Goal: Task Accomplishment & Management: Manage account settings

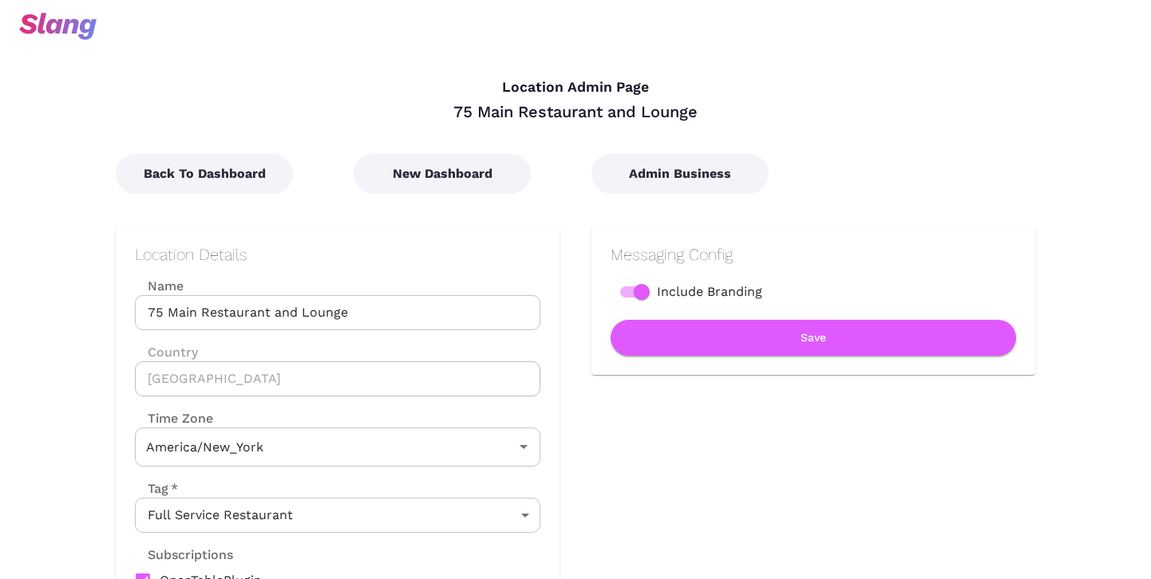
type input "Eastern Time"
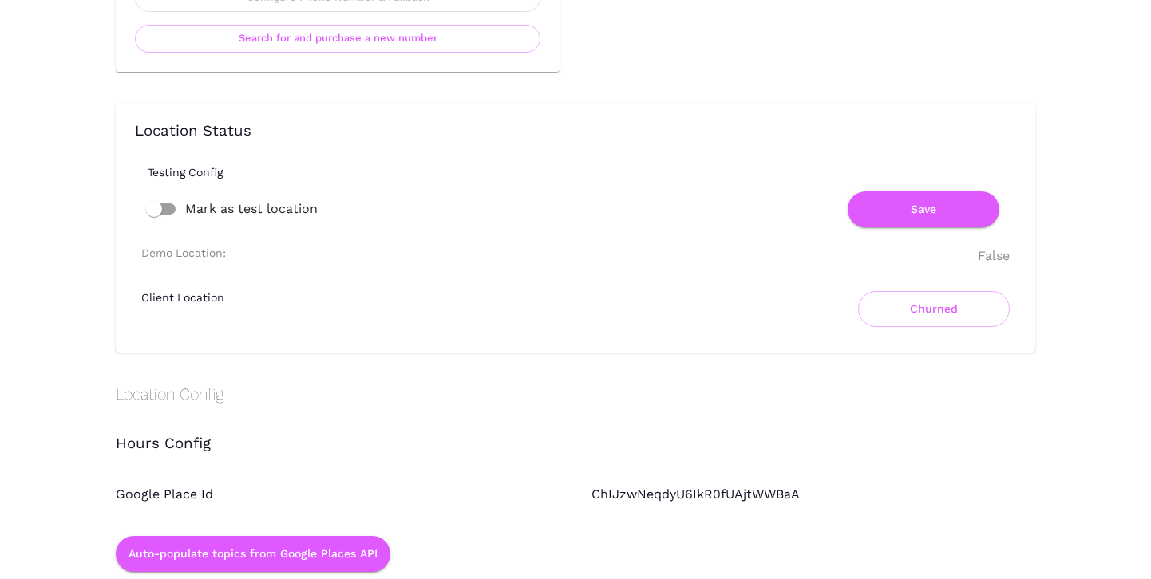
scroll to position [1011, 0]
click at [887, 303] on button "Churned" at bounding box center [934, 310] width 152 height 36
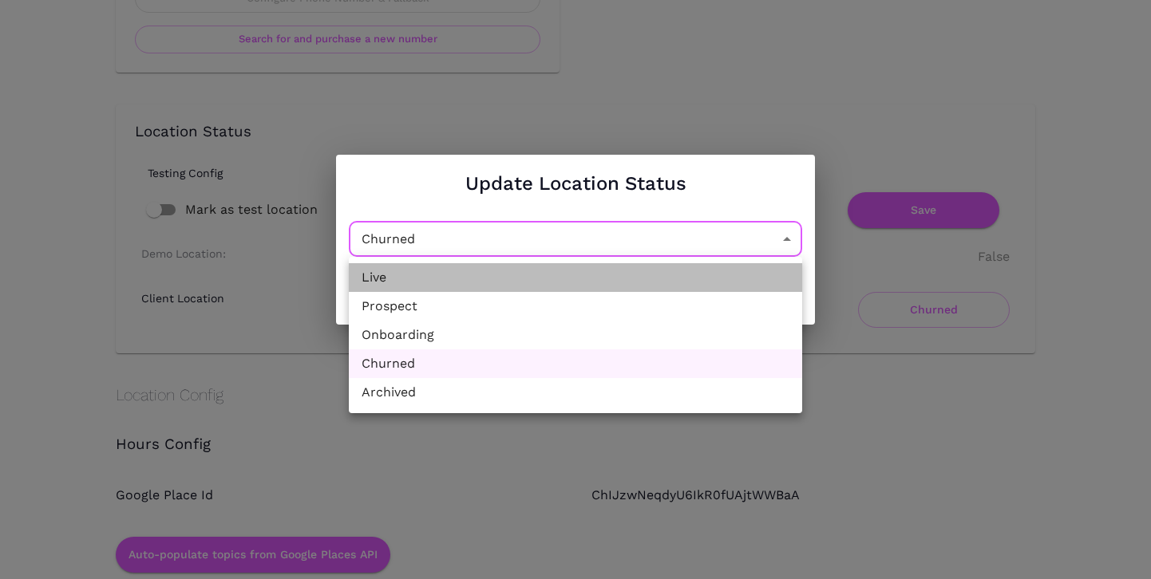
click at [661, 279] on li "Live" at bounding box center [575, 277] width 453 height 29
type input "Active"
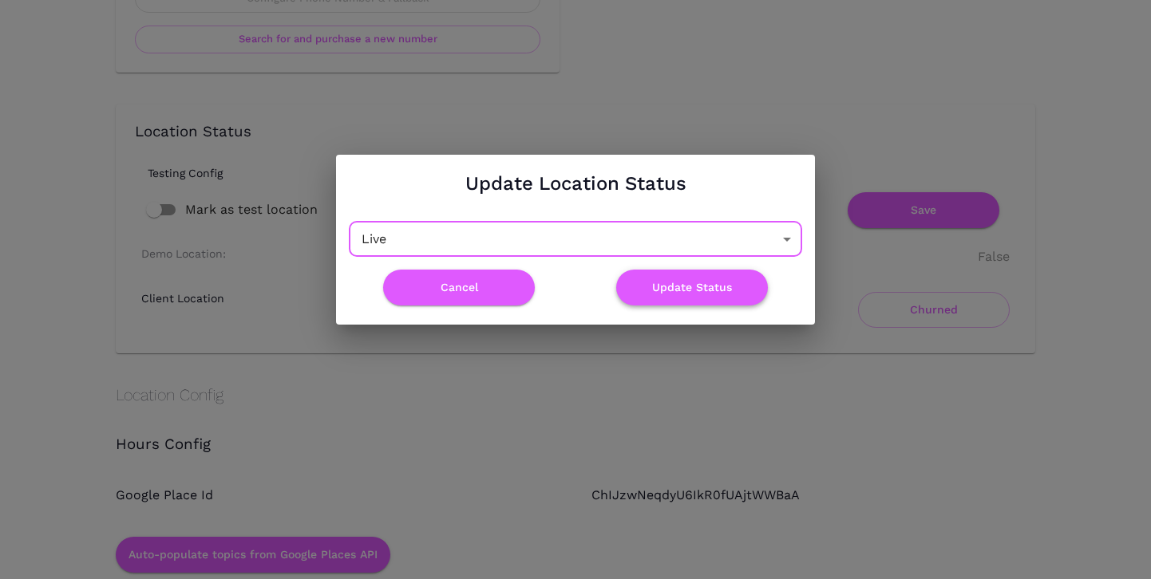
click at [670, 291] on button "Update Status" at bounding box center [692, 288] width 152 height 36
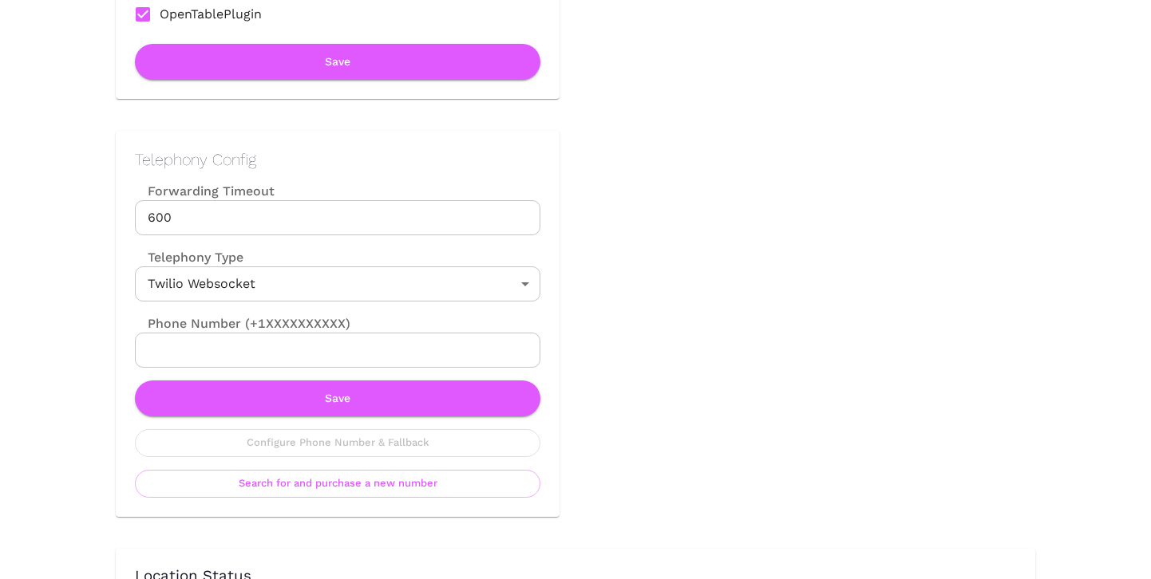
scroll to position [575, 0]
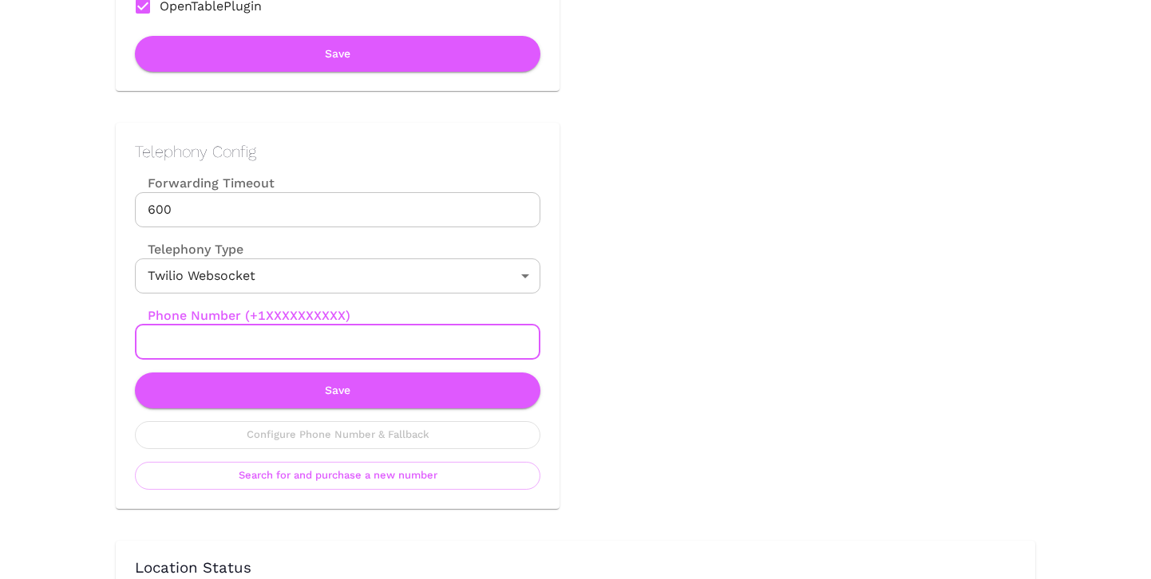
click at [428, 343] on input "Phone Number (+1XXXXXXXXXX)" at bounding box center [337, 342] width 405 height 35
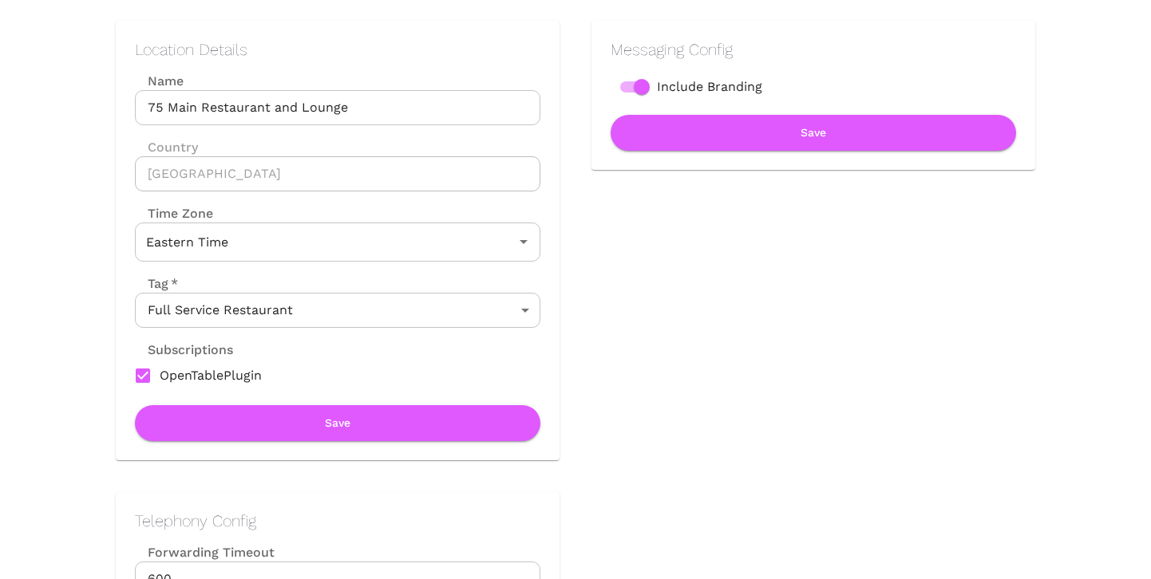
scroll to position [0, 0]
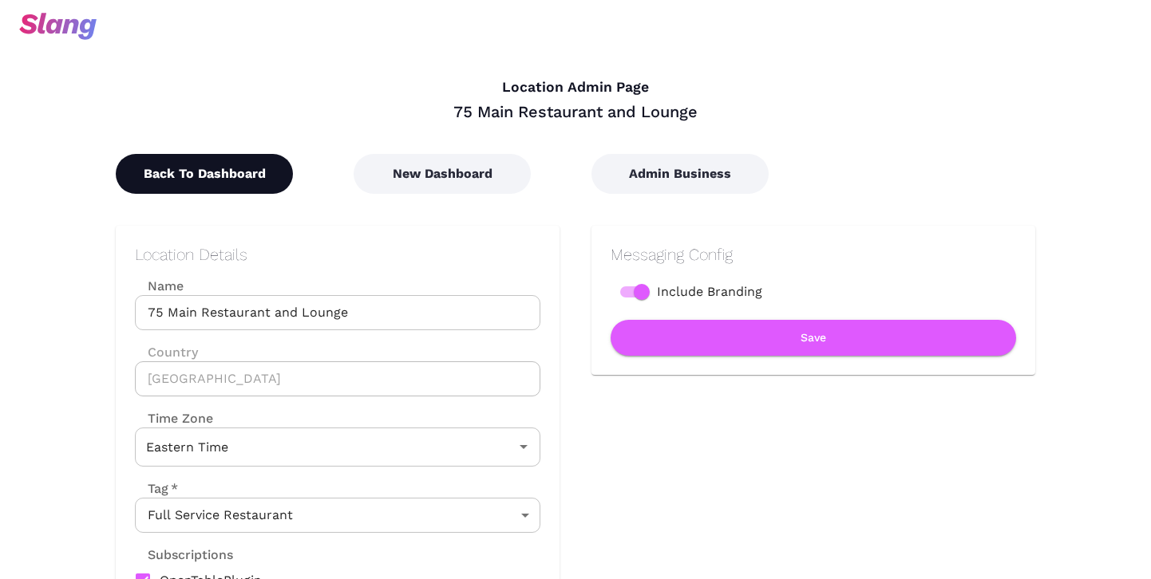
click at [220, 170] on button "Back To Dashboard" at bounding box center [204, 174] width 177 height 40
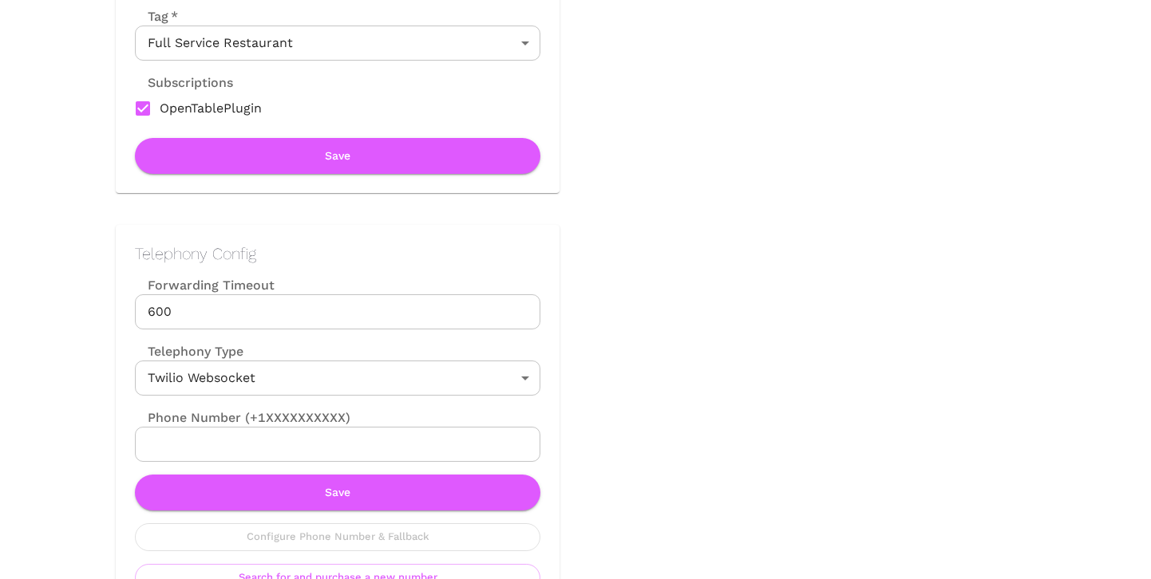
scroll to position [492, 0]
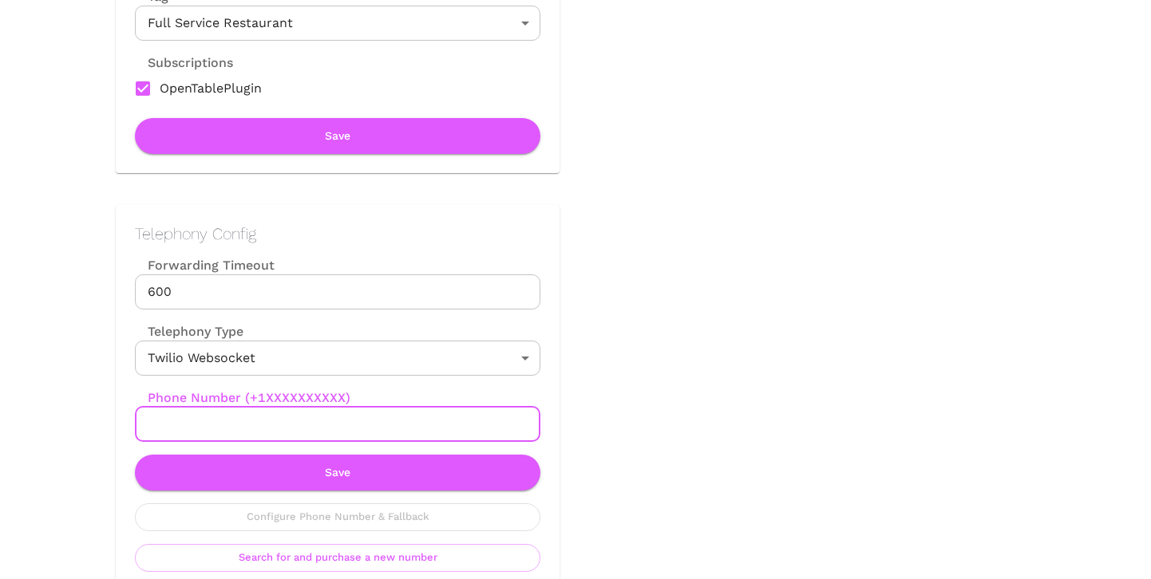
click at [259, 421] on input "Phone Number (+1XXXXXXXXXX)" at bounding box center [337, 424] width 405 height 35
paste input "[PHONE_NUMBER]"
click at [177, 426] on input "[PHONE_NUMBER]" at bounding box center [337, 424] width 405 height 35
click at [202, 423] on input "631769-9172" at bounding box center [337, 424] width 405 height 35
click at [148, 427] on input "6317699172" at bounding box center [337, 424] width 405 height 35
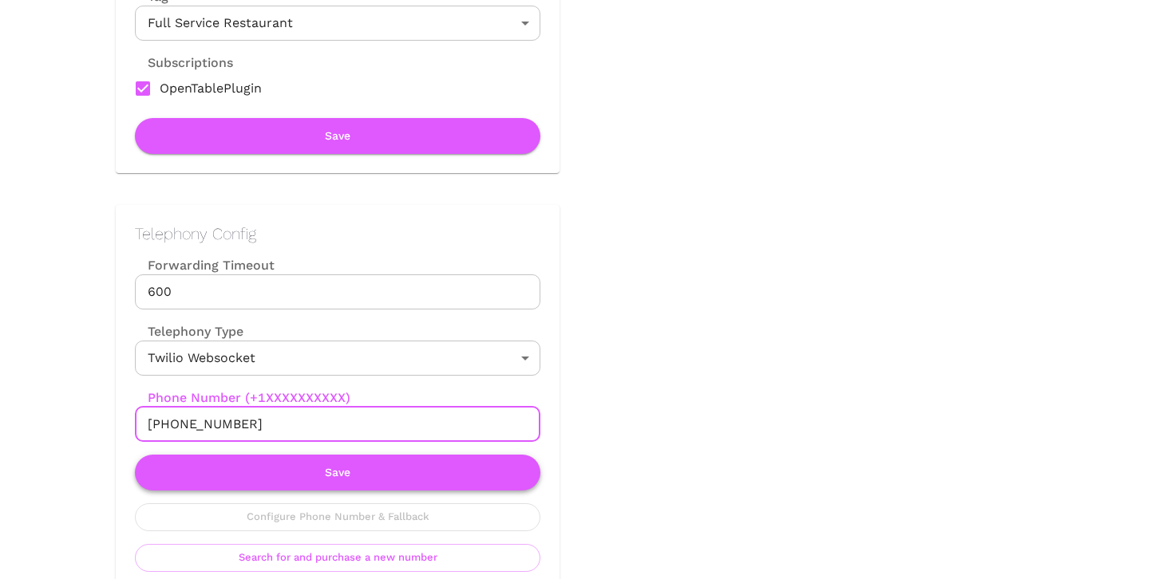
type input "[PHONE_NUMBER]"
click at [271, 473] on button "Save" at bounding box center [337, 473] width 405 height 36
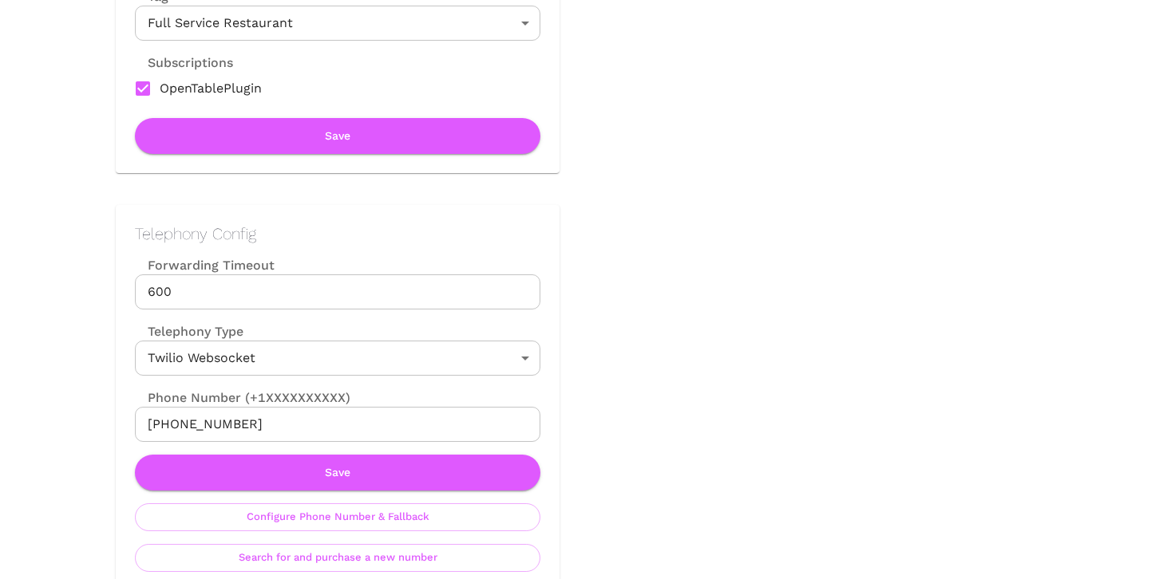
type input "Eastern Time"
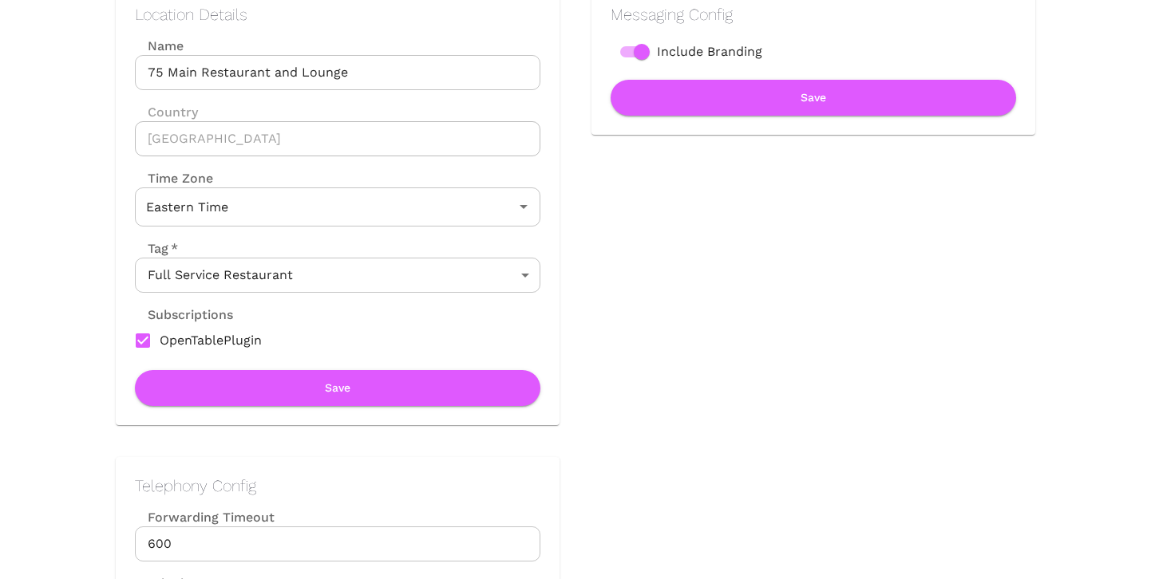
scroll to position [0, 0]
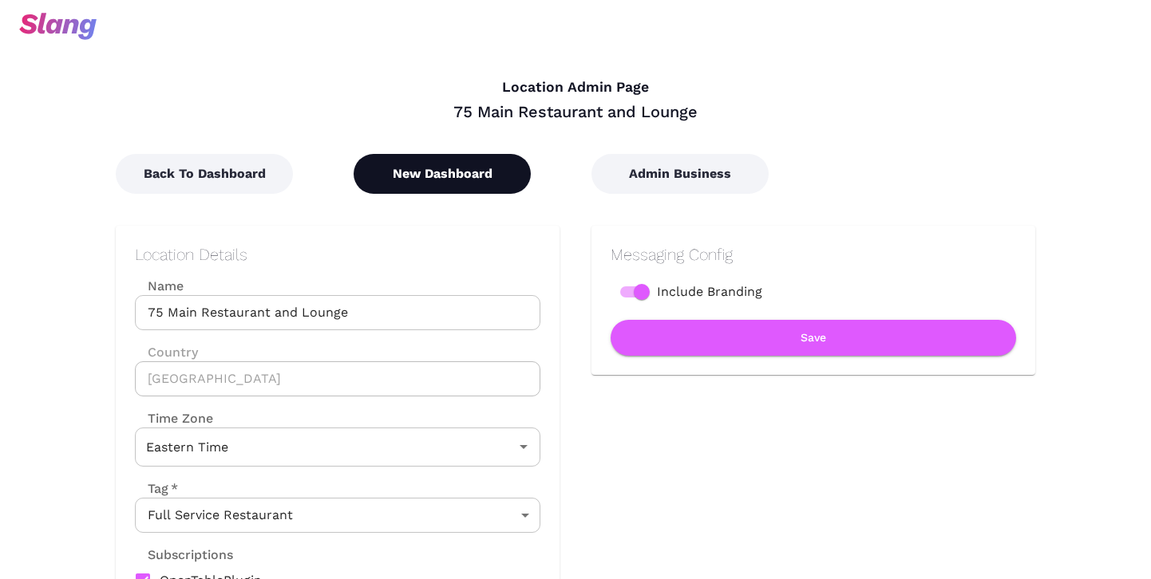
click at [386, 174] on button "New Dashboard" at bounding box center [442, 174] width 177 height 40
